Goal: Obtain resource: Obtain resource

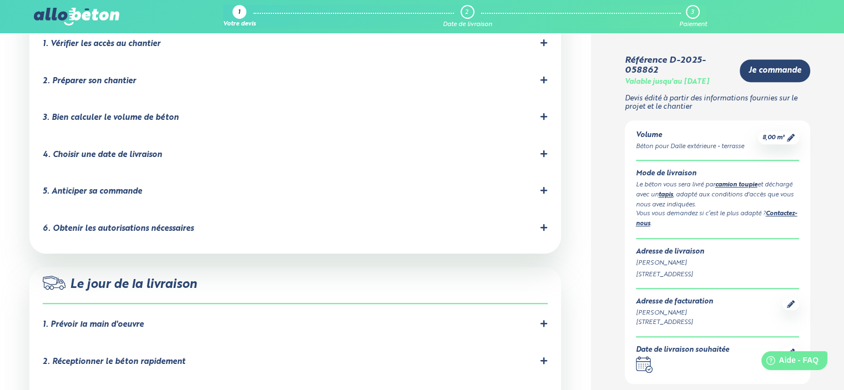
scroll to position [832, 0]
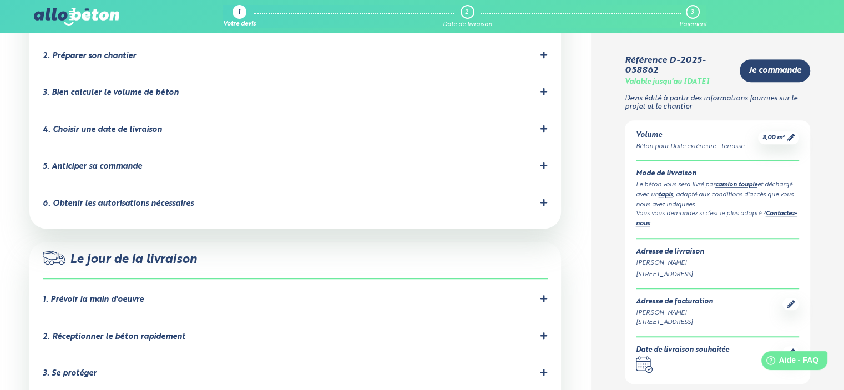
click at [546, 295] on icon at bounding box center [544, 299] width 8 height 8
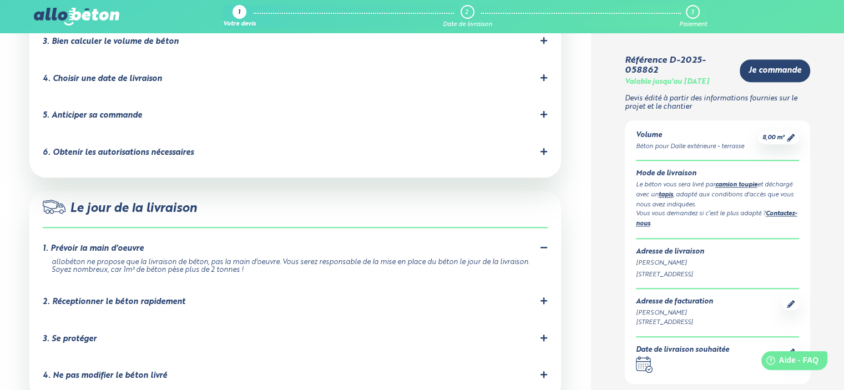
scroll to position [943, 0]
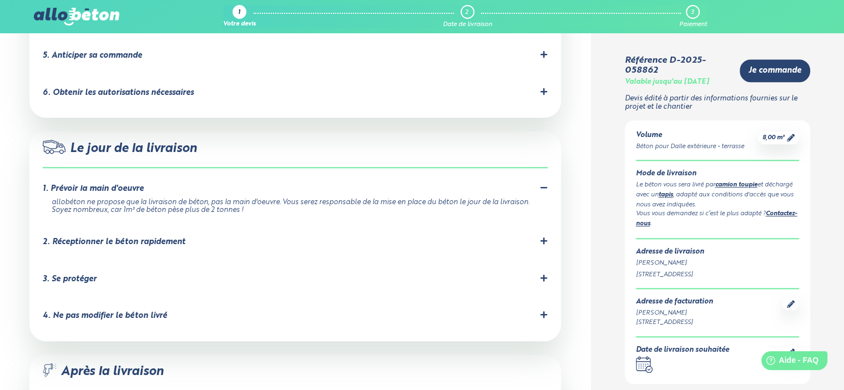
click at [541, 237] on icon at bounding box center [544, 241] width 8 height 8
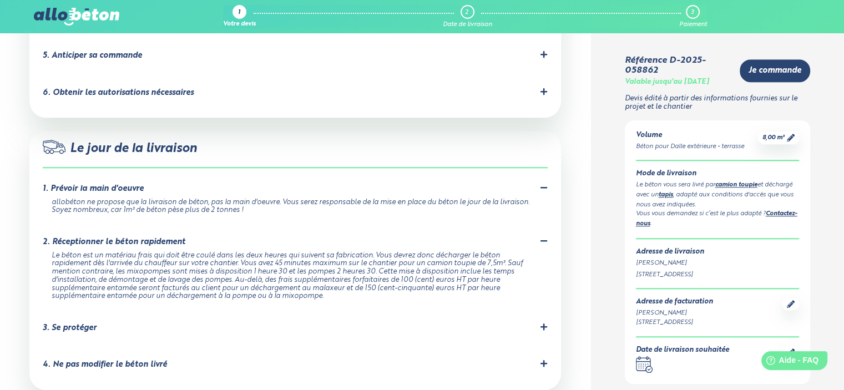
click at [542, 323] on icon at bounding box center [543, 326] width 7 height 7
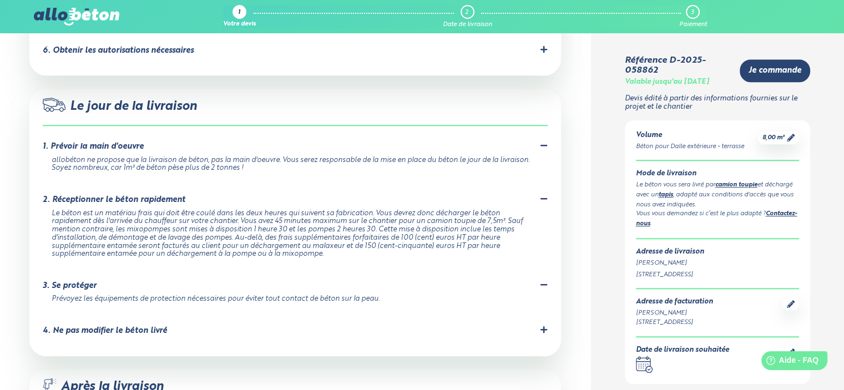
scroll to position [1054, 0]
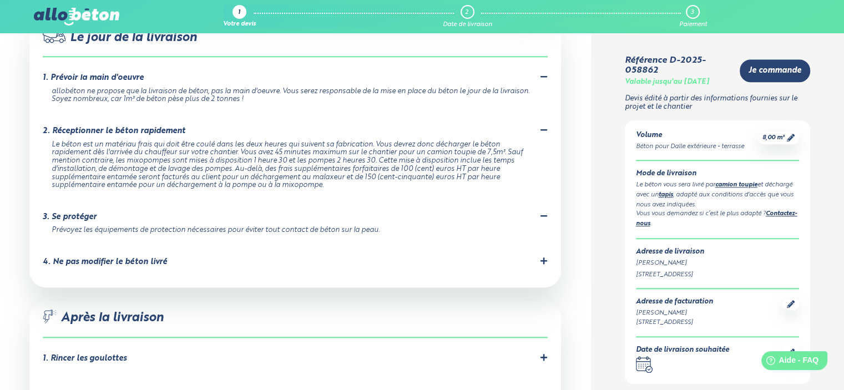
click at [546, 257] on icon at bounding box center [544, 261] width 8 height 8
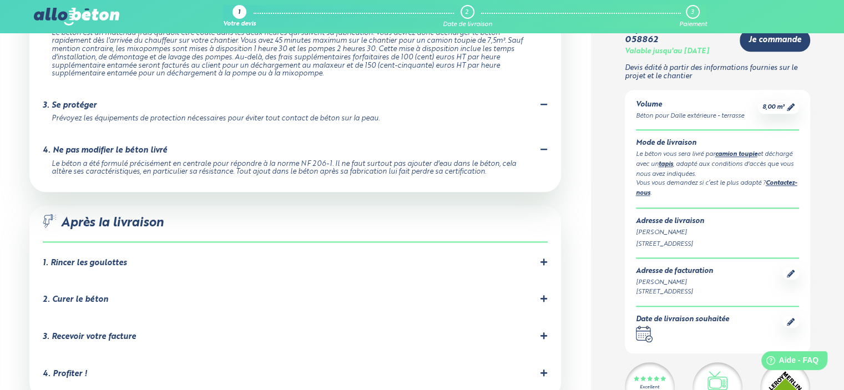
scroll to position [1220, 0]
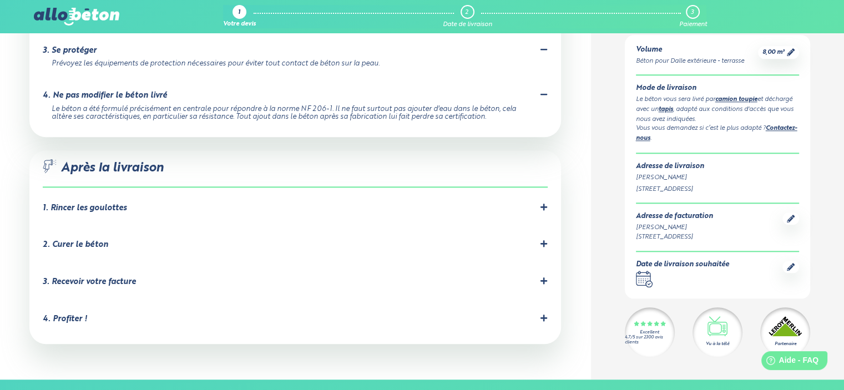
click at [543, 204] on icon at bounding box center [543, 207] width 7 height 7
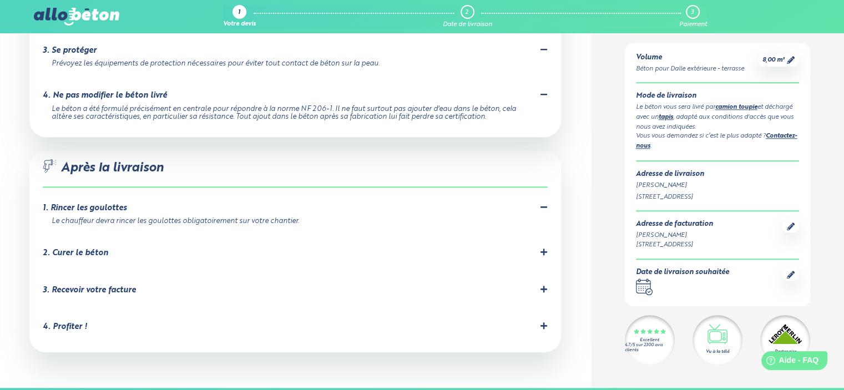
click at [545, 248] on icon at bounding box center [544, 252] width 8 height 8
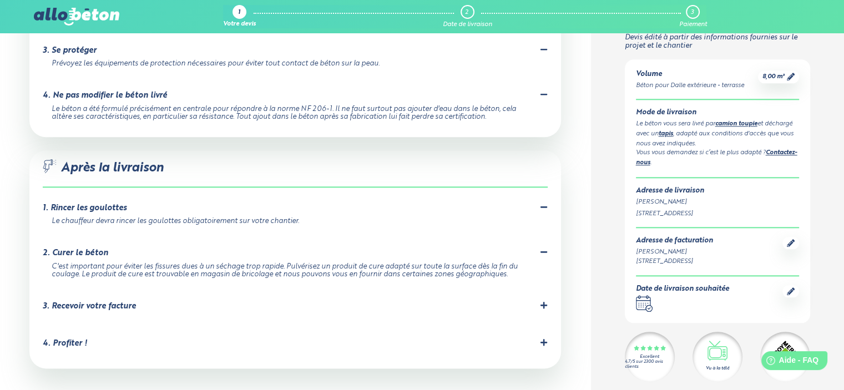
click at [546, 301] on icon at bounding box center [544, 305] width 8 height 8
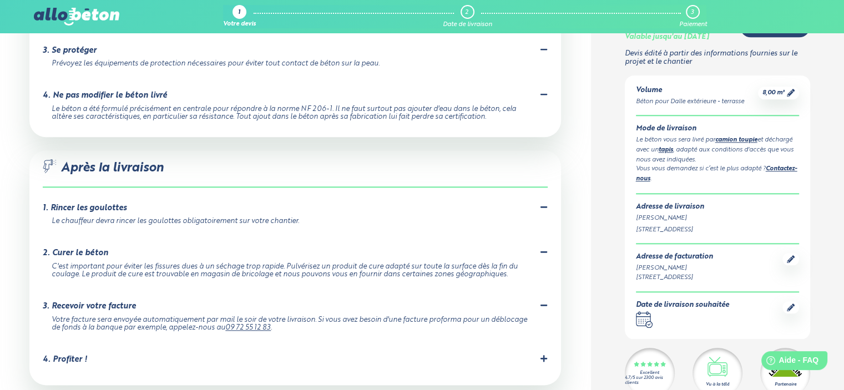
click at [545, 354] on icon at bounding box center [544, 358] width 8 height 8
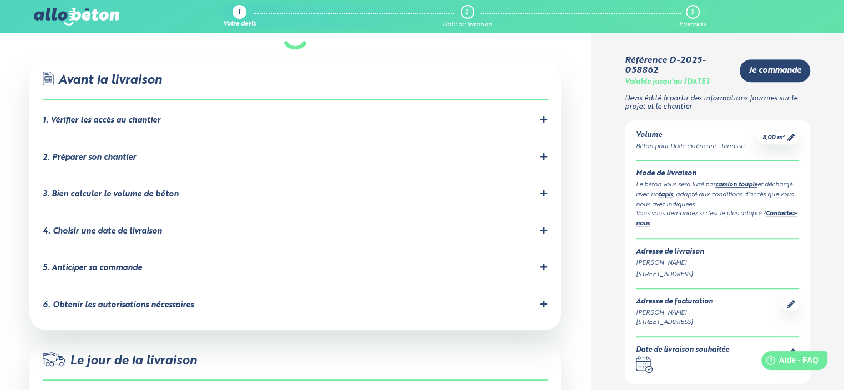
scroll to position [721, 0]
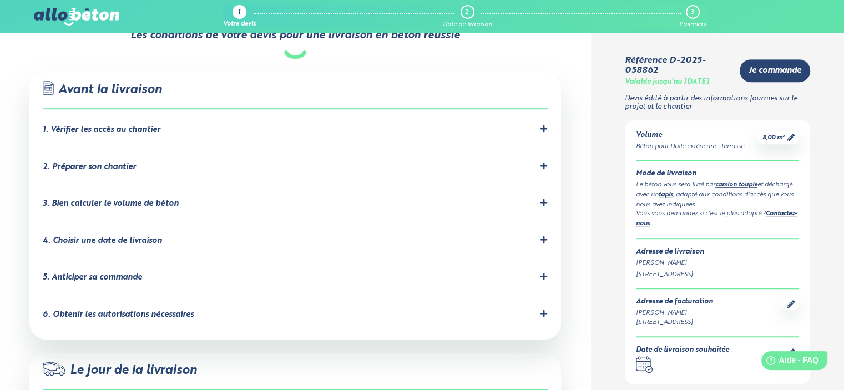
click at [549, 104] on div ".icon-command-a, .icon-command-b { fill: none; stroke: #2b4572; stroke-linejoin…" at bounding box center [294, 205] width 531 height 267
click at [541, 125] on icon at bounding box center [544, 129] width 8 height 8
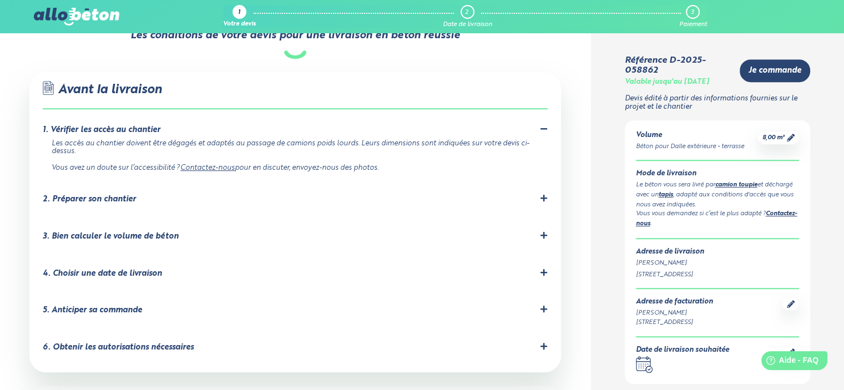
click at [540, 194] on icon at bounding box center [544, 198] width 8 height 8
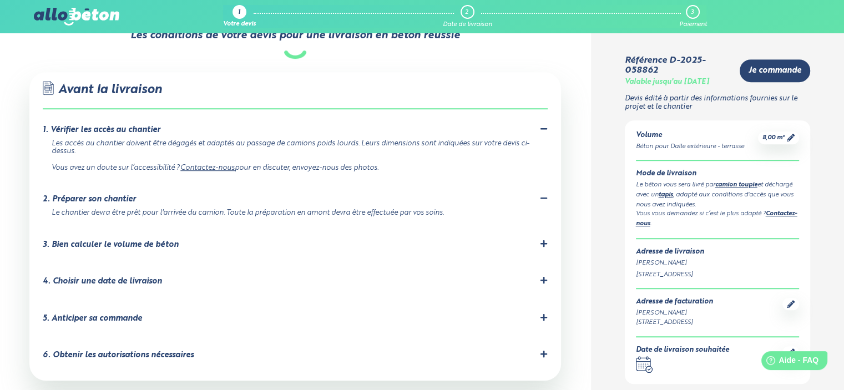
click at [537, 240] on div "3. Bien calculer le volume de béton" at bounding box center [295, 245] width 505 height 11
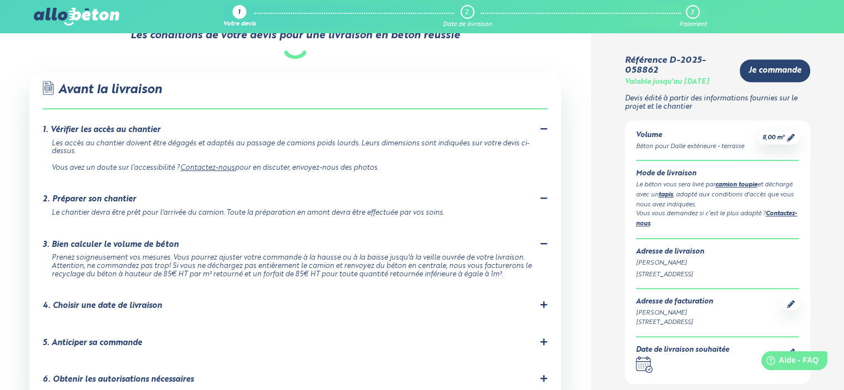
click at [541, 301] on icon at bounding box center [544, 305] width 8 height 8
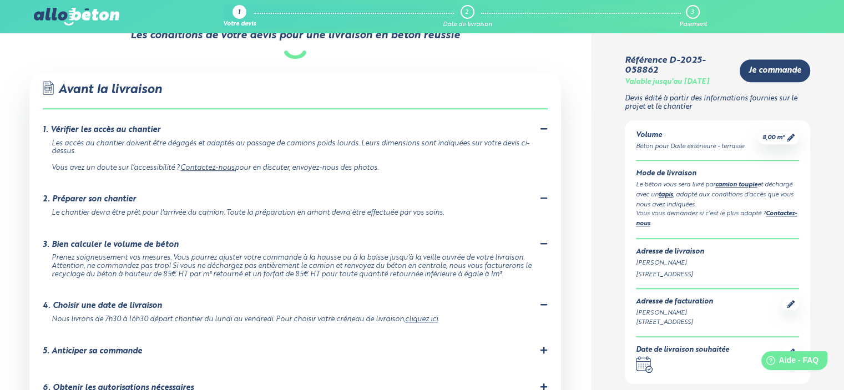
click at [548, 346] on icon at bounding box center [544, 350] width 8 height 8
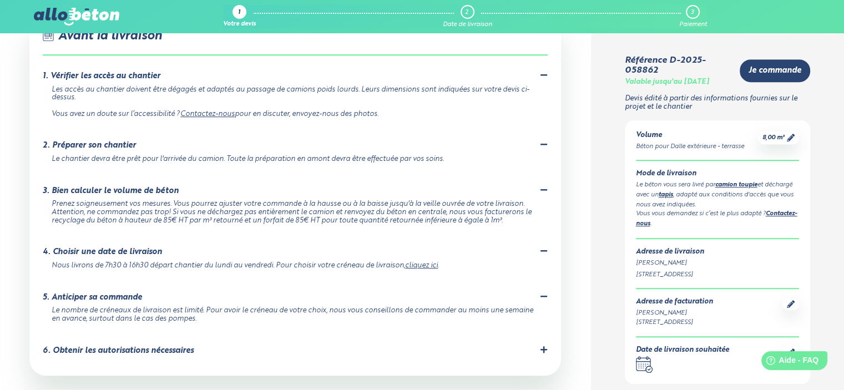
scroll to position [832, 0]
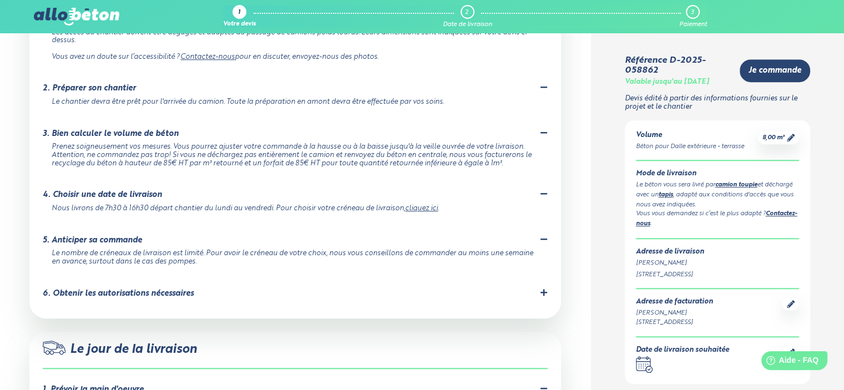
click at [546, 288] on icon at bounding box center [544, 292] width 8 height 8
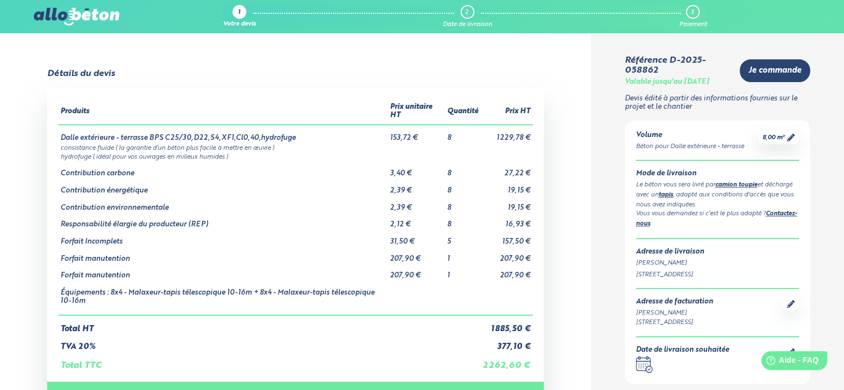
scroll to position [277, 0]
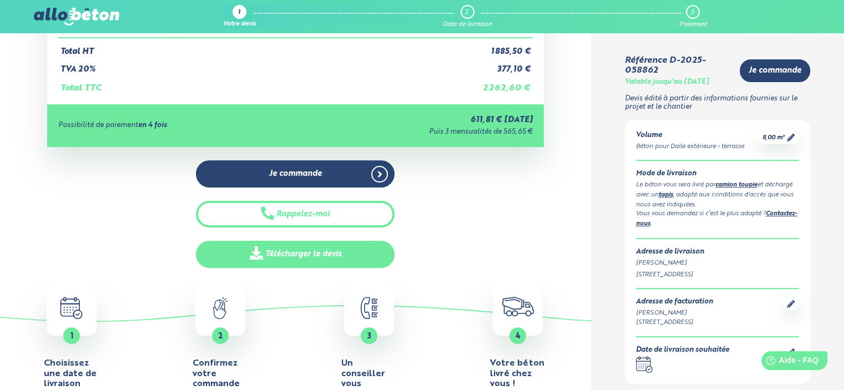
click at [290, 251] on link "Télécharger le devis" at bounding box center [295, 254] width 199 height 27
